Goal: Find specific page/section: Find specific page/section

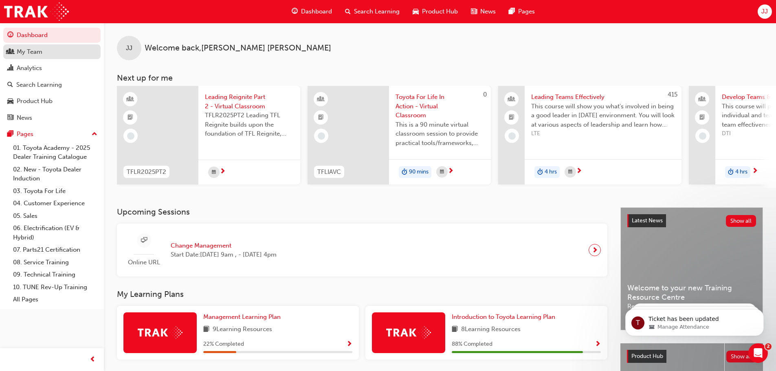
click at [35, 54] on div "My Team" at bounding box center [30, 51] width 26 height 9
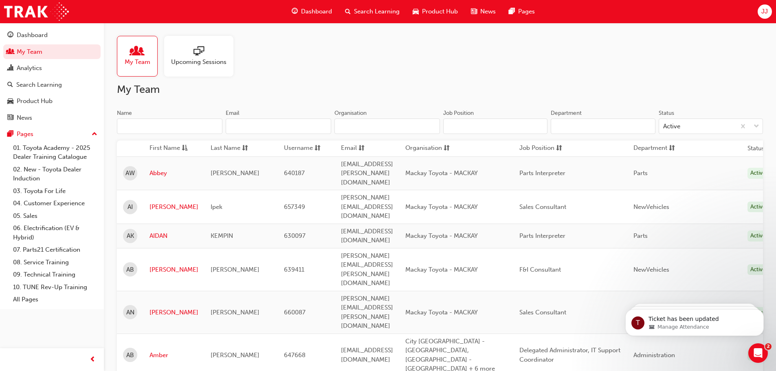
click at [169, 129] on input "Name" at bounding box center [169, 126] width 105 height 15
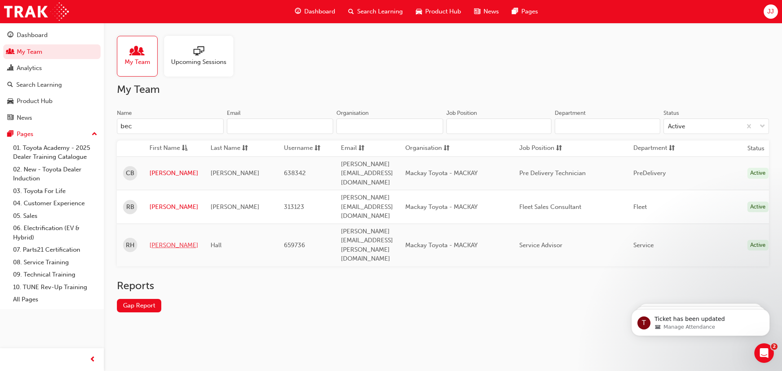
type input "bec"
click at [163, 241] on link "[PERSON_NAME]" at bounding box center [173, 245] width 49 height 9
